Goal: Task Accomplishment & Management: Complete application form

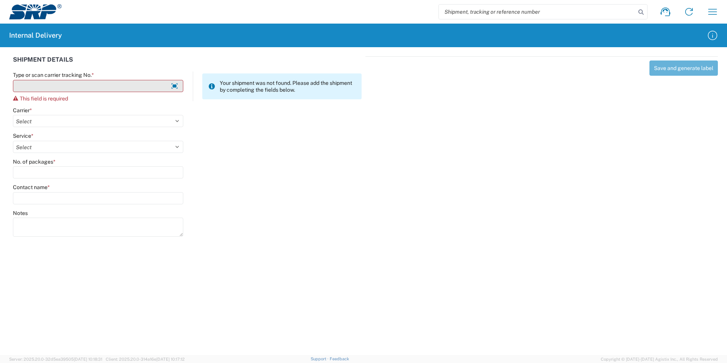
click at [70, 89] on input "Type or scan carrier tracking No. *" at bounding box center [98, 86] width 170 height 12
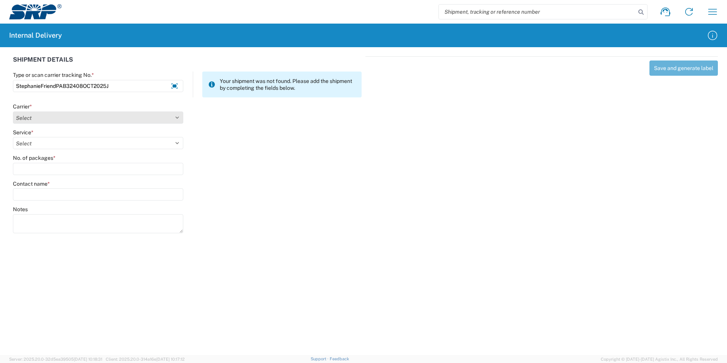
type input "StephanieFriendPAB32408OCT2025J"
click at [86, 119] on select "Select Amazon Logistics ATI Trucking BC Dimerco Logistics Empire Southwest FedE…" at bounding box center [98, 117] width 170 height 12
select select "18714"
click at [13, 111] on select "Select Amazon Logistics ATI Trucking BC Dimerco Logistics Empire Southwest FedE…" at bounding box center [98, 117] width 170 height 12
click at [46, 143] on select "Select Ground Inter-office" at bounding box center [98, 143] width 170 height 12
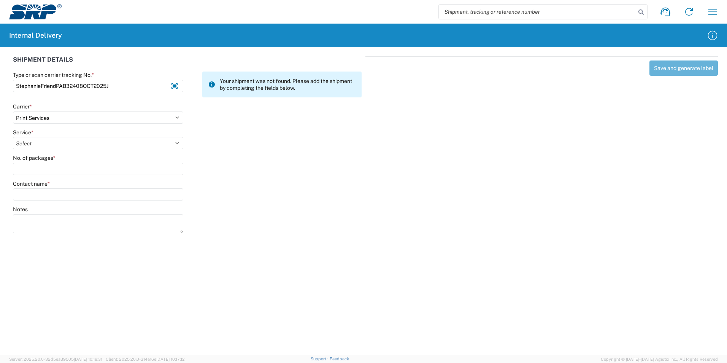
select select "35764"
click at [13, 137] on select "Select Ground Inter-office" at bounding box center [98, 143] width 170 height 12
click at [38, 168] on input "No. of packages *" at bounding box center [98, 169] width 170 height 12
type input "1"
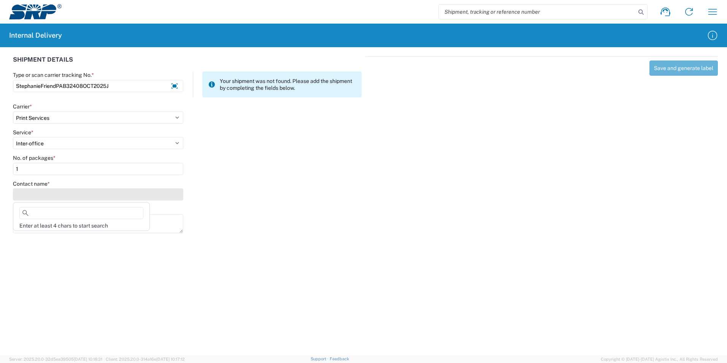
click at [30, 192] on input "Contact name *" at bounding box center [98, 194] width 170 height 12
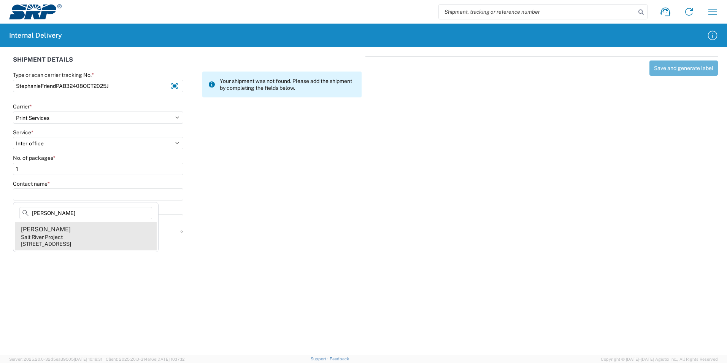
type input "[PERSON_NAME]"
click at [31, 233] on div "[PERSON_NAME]" at bounding box center [46, 229] width 50 height 8
type input "[PERSON_NAME]"
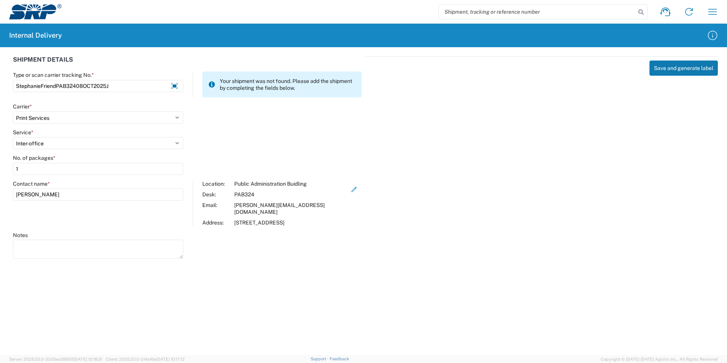
click at [663, 65] on button "Save and generate label" at bounding box center [683, 67] width 68 height 15
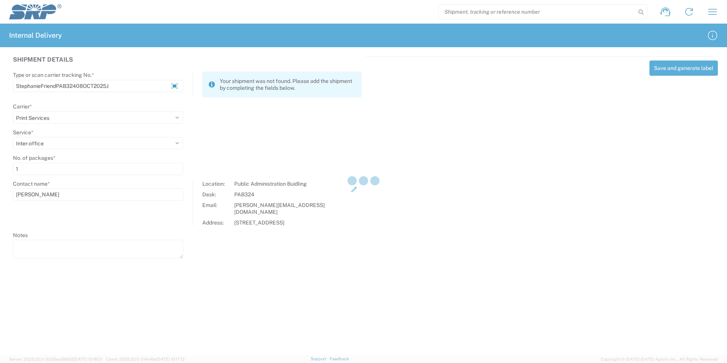
select select
